Goal: Task Accomplishment & Management: Use online tool/utility

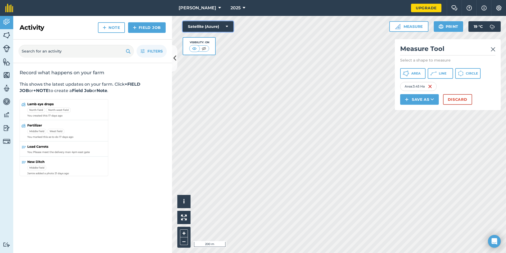
click at [200, 27] on button "Satellite (Azure)" at bounding box center [208, 26] width 51 height 11
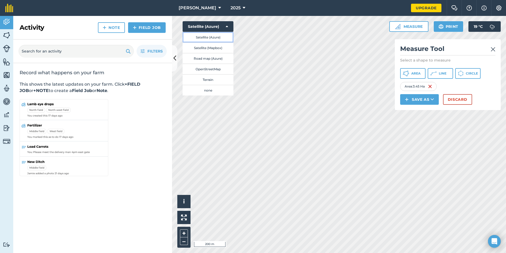
click at [212, 38] on button "Satellite (Azure)" at bounding box center [208, 37] width 51 height 11
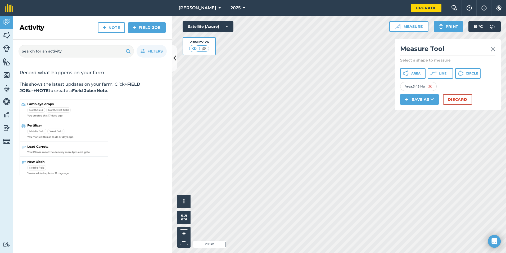
click at [213, 32] on div "Satellite (Azure) Visibility: On" at bounding box center [208, 38] width 51 height 34
click at [215, 29] on button "Satellite (Azure)" at bounding box center [208, 26] width 51 height 11
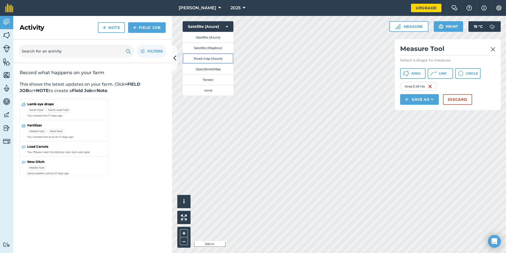
click at [211, 59] on button "Road map (Azure)" at bounding box center [208, 58] width 51 height 11
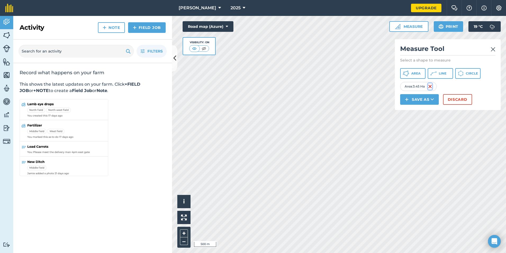
click at [431, 86] on img at bounding box center [430, 86] width 4 height 6
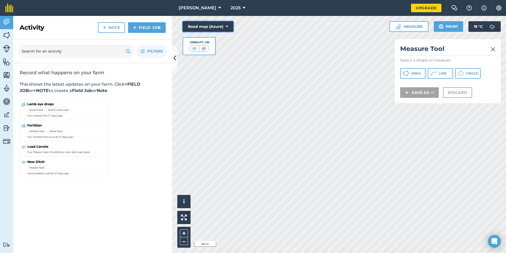
click at [231, 28] on button "Road map (Azure)" at bounding box center [208, 26] width 51 height 11
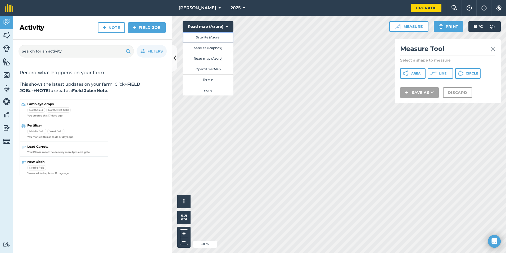
click at [219, 39] on button "Satellite (Azure)" at bounding box center [208, 37] width 51 height 11
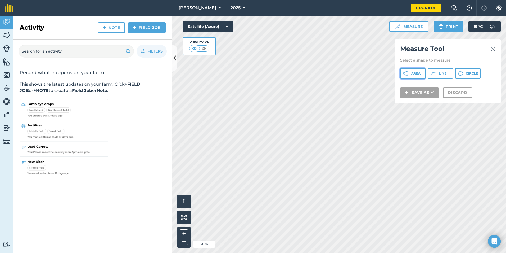
click at [407, 73] on icon at bounding box center [406, 73] width 6 height 6
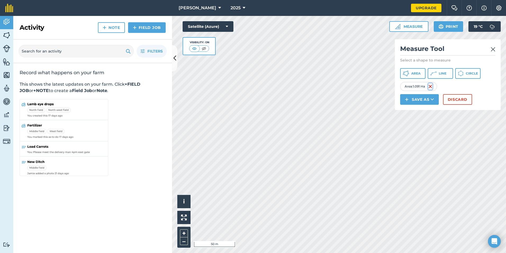
click at [433, 85] on img at bounding box center [431, 86] width 4 height 6
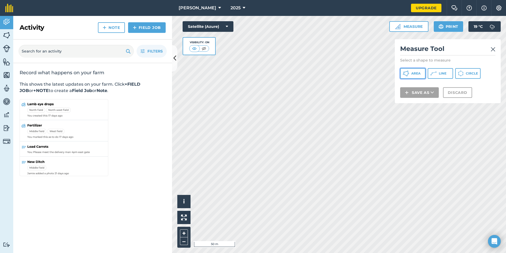
click at [413, 69] on button "Area" at bounding box center [413, 73] width 25 height 11
click at [414, 72] on span "Area" at bounding box center [416, 73] width 9 height 4
